Goal: Transaction & Acquisition: Purchase product/service

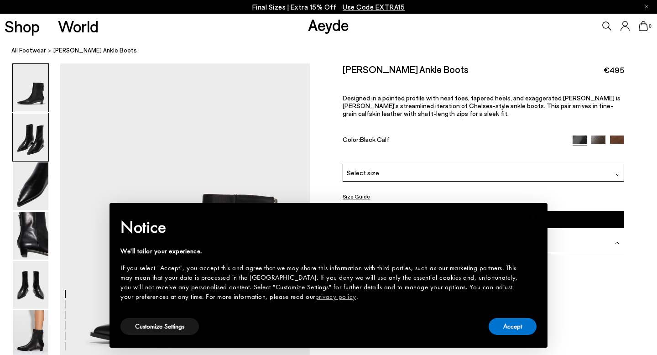
click at [27, 141] on img at bounding box center [31, 137] width 36 height 48
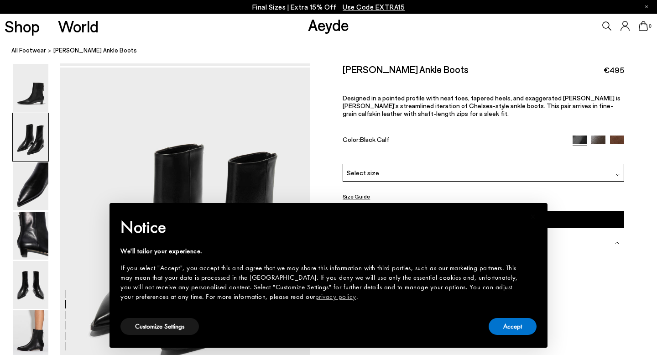
scroll to position [335, 0]
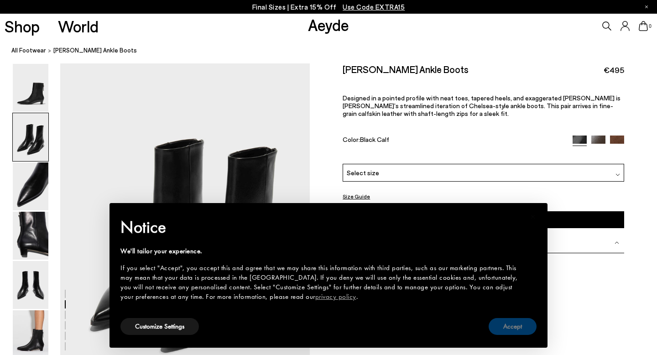
click at [510, 326] on button "Accept" at bounding box center [513, 326] width 48 height 17
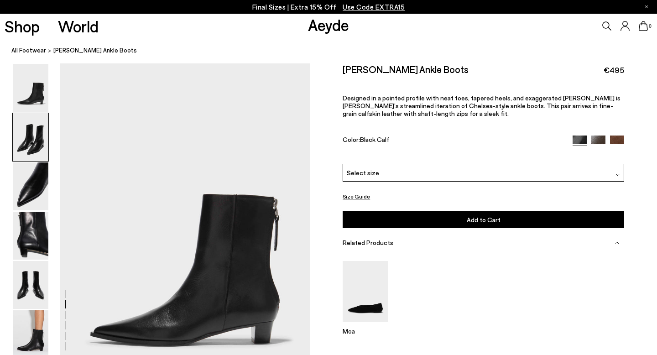
scroll to position [335, 0]
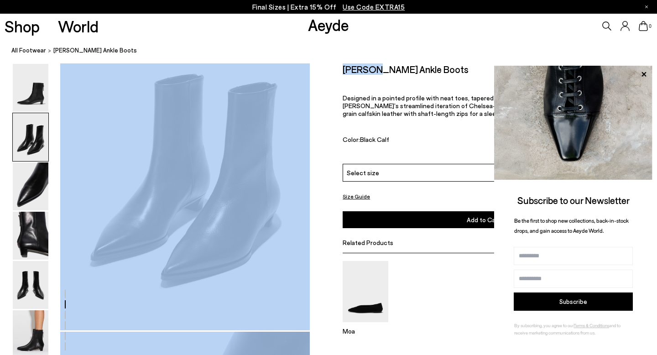
scroll to position [421, 0]
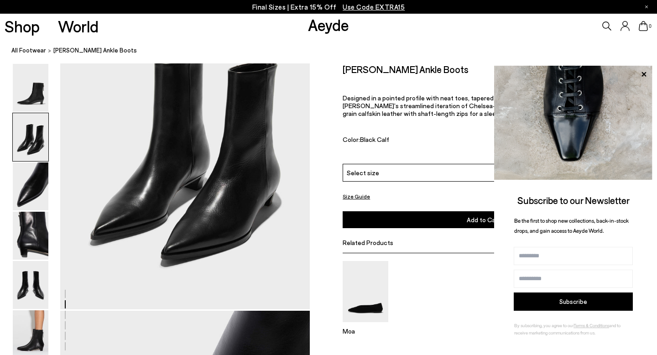
scroll to position [373, 0]
